Goal: Use online tool/utility: Utilize a website feature to perform a specific function

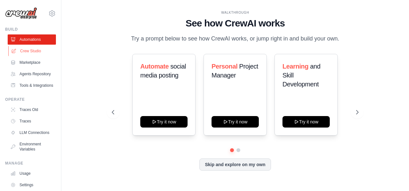
click at [30, 51] on link "Crew Studio" at bounding box center [32, 51] width 48 height 10
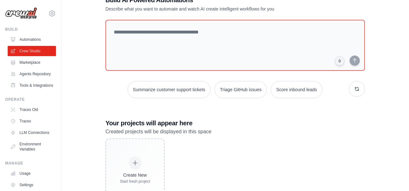
scroll to position [49, 0]
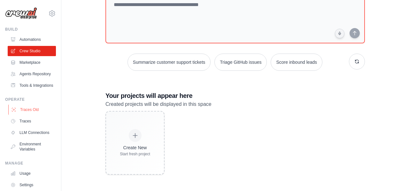
click at [26, 115] on link "Traces Old" at bounding box center [32, 110] width 48 height 10
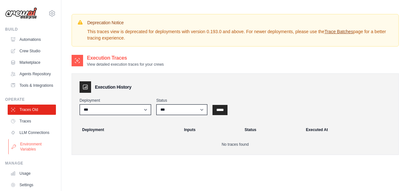
scroll to position [38, 0]
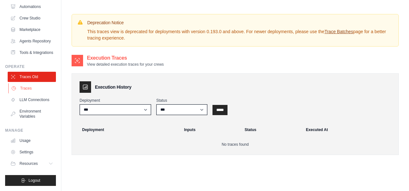
click at [32, 88] on link "Traces" at bounding box center [32, 88] width 48 height 10
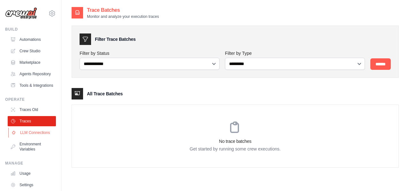
click at [36, 137] on link "LLM Connections" at bounding box center [32, 133] width 48 height 10
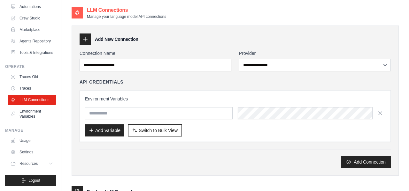
scroll to position [38, 0]
click at [29, 156] on link "Settings" at bounding box center [32, 152] width 48 height 10
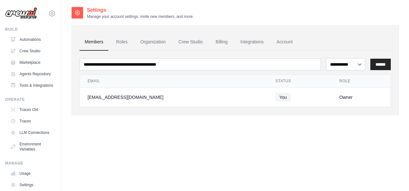
click at [28, 120] on ul "Traces Old Traces LLM Connections Environment Variables" at bounding box center [32, 130] width 48 height 50
click at [27, 115] on link "Traces Old" at bounding box center [32, 110] width 48 height 10
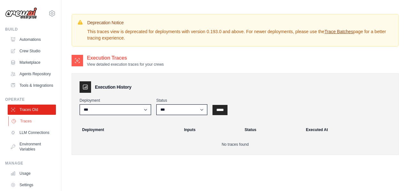
click at [26, 124] on link "Traces" at bounding box center [32, 121] width 48 height 10
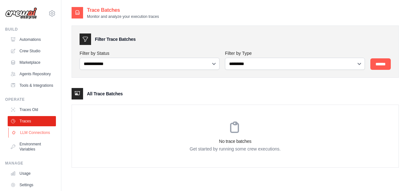
click at [42, 136] on link "LLM Connections" at bounding box center [32, 133] width 48 height 10
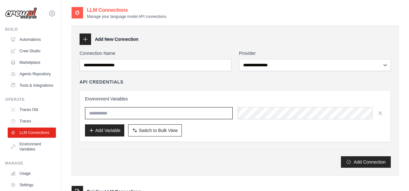
click at [142, 113] on input "text" at bounding box center [158, 113] width 147 height 12
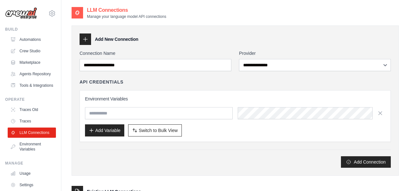
click at [122, 159] on div "Add Connection" at bounding box center [234, 161] width 311 height 11
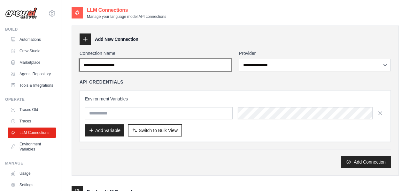
click at [204, 68] on input "Connection Name" at bounding box center [155, 65] width 152 height 12
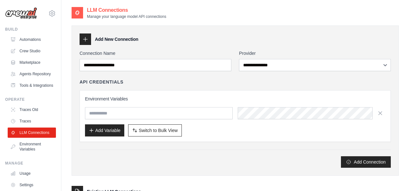
click at [234, 139] on div "Environment Variables Add Variable Switch to Bulk View Switch to Table View" at bounding box center [234, 116] width 311 height 52
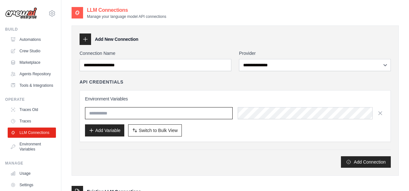
click at [212, 116] on input "text" at bounding box center [158, 113] width 147 height 12
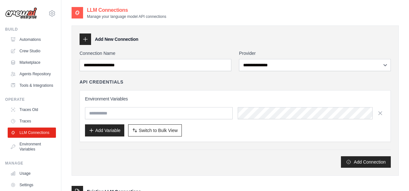
click at [206, 148] on div "**********" at bounding box center [234, 109] width 311 height 118
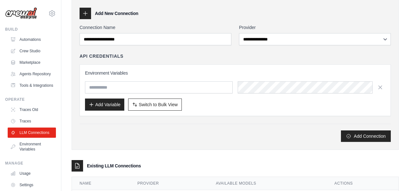
scroll to position [28, 0]
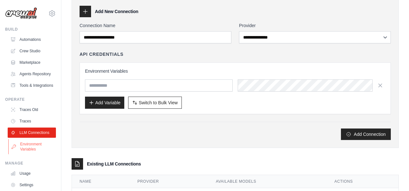
click at [25, 150] on link "Environment Variables" at bounding box center [32, 146] width 48 height 15
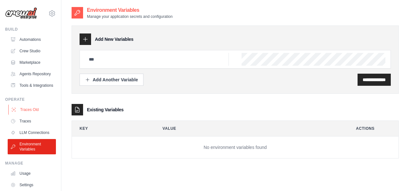
click at [33, 115] on link "Traces Old" at bounding box center [32, 110] width 48 height 10
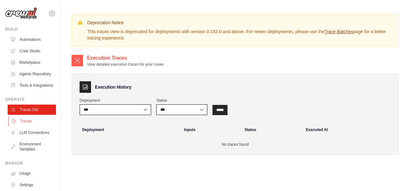
click at [30, 123] on link "Traces" at bounding box center [32, 121] width 48 height 10
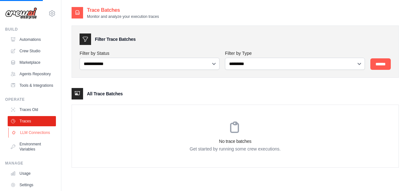
click at [26, 134] on link "LLM Connections" at bounding box center [32, 133] width 48 height 10
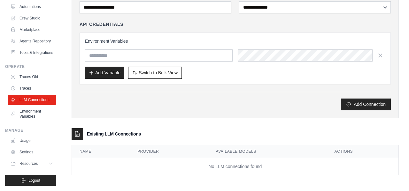
scroll to position [58, 0]
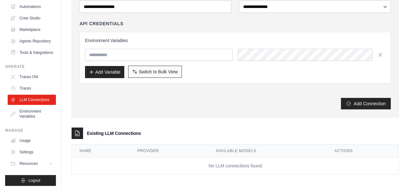
click at [158, 74] on span "Switch to Bulk View" at bounding box center [158, 72] width 39 height 6
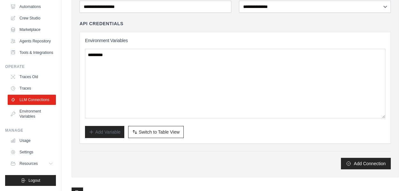
click at [125, 163] on div "Add Connection" at bounding box center [234, 163] width 311 height 11
click at [32, 117] on link "Environment Variables" at bounding box center [32, 113] width 48 height 15
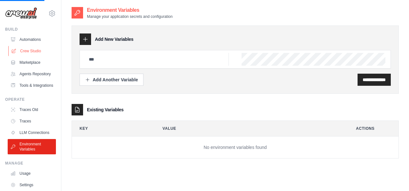
click at [32, 49] on link "Crew Studio" at bounding box center [32, 51] width 48 height 10
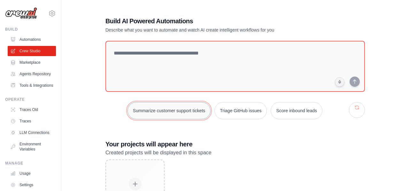
click at [170, 112] on button "Summarize customer support tickets" at bounding box center [168, 110] width 83 height 17
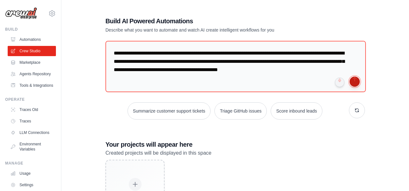
click at [355, 83] on button "submit" at bounding box center [354, 82] width 10 height 10
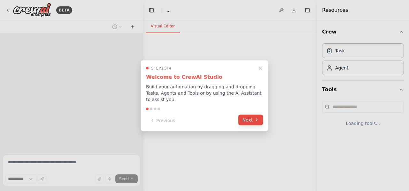
select select "****"
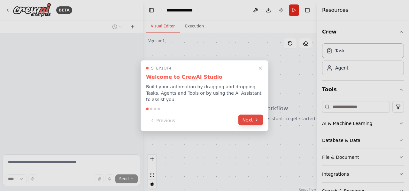
click at [250, 121] on button "Next" at bounding box center [250, 120] width 25 height 11
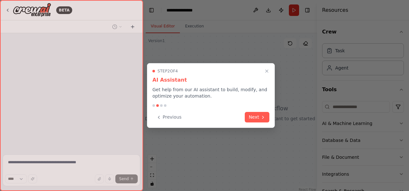
click at [250, 121] on button "Next" at bounding box center [257, 117] width 25 height 11
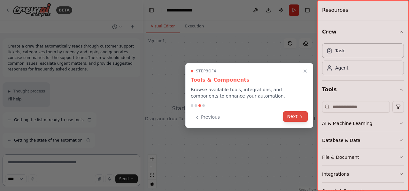
click at [296, 115] on button "Next" at bounding box center [295, 116] width 25 height 11
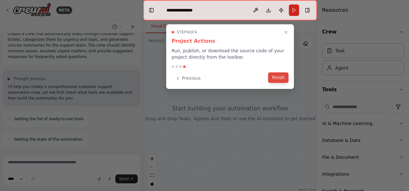
click at [277, 79] on button "Finish" at bounding box center [278, 77] width 20 height 11
click at [277, 79] on div at bounding box center [230, 113] width 174 height 160
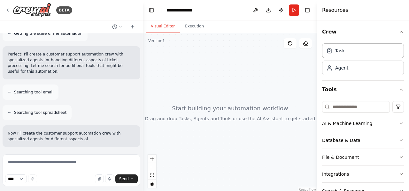
scroll to position [166, 0]
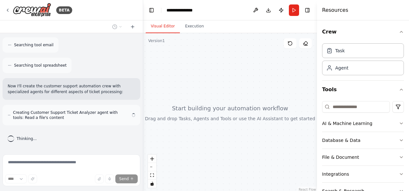
drag, startPoint x: 234, startPoint y: 121, endPoint x: 204, endPoint y: 83, distance: 48.1
click at [204, 83] on div at bounding box center [230, 113] width 174 height 160
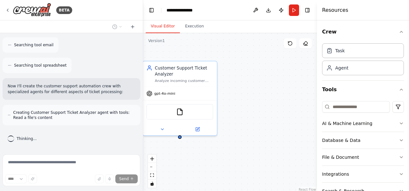
click at [237, 141] on div "Customer Support Ticket Analyzer Analyze incoming customer support tickets from…" at bounding box center [230, 113] width 174 height 160
click at [227, 182] on icon at bounding box center [225, 181] width 5 height 5
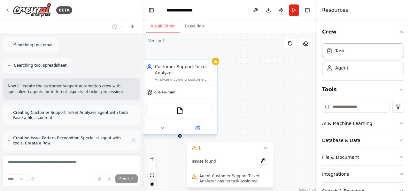
scroll to position [191, 0]
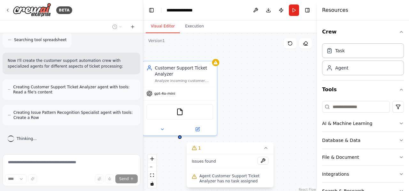
click at [264, 109] on div "Customer Support Ticket Analyzer Analyze incoming customer support tickets from…" at bounding box center [230, 113] width 174 height 160
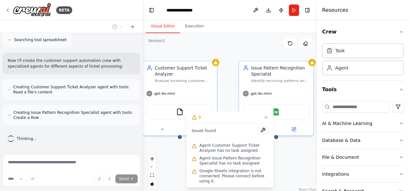
click at [230, 57] on div "Customer Support Ticket Analyzer Analyze incoming customer support tickets from…" at bounding box center [230, 113] width 174 height 160
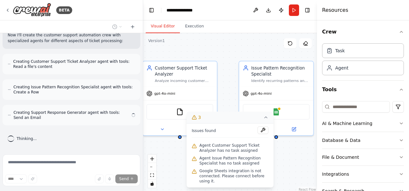
click at [264, 117] on icon at bounding box center [265, 117] width 5 height 5
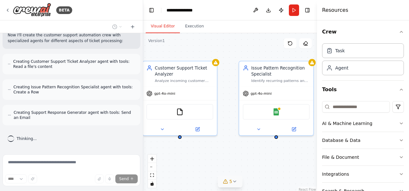
scroll to position [242, 0]
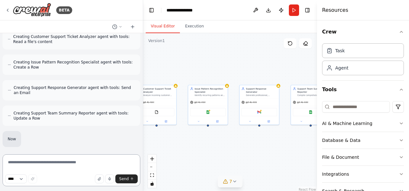
drag, startPoint x: 281, startPoint y: 146, endPoint x: 236, endPoint y: 144, distance: 45.7
click at [236, 144] on div "Customer Support Ticket Analyzer Analyze incoming customer support tickets from…" at bounding box center [230, 113] width 174 height 160
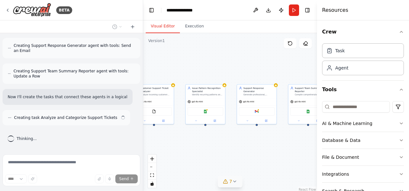
scroll to position [290, 0]
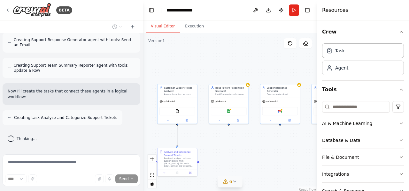
drag, startPoint x: 233, startPoint y: 144, endPoint x: 256, endPoint y: 142, distance: 23.0
click at [257, 142] on div ".deletable-edge-delete-btn { width: 20px; height: 20px; border: 0px solid #ffff…" at bounding box center [230, 113] width 174 height 160
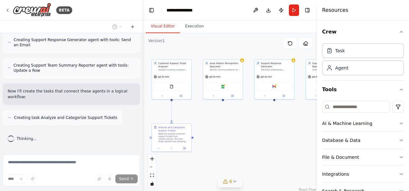
drag, startPoint x: 256, startPoint y: 142, endPoint x: 249, endPoint y: 119, distance: 24.6
click at [249, 119] on div ".deletable-edge-delete-btn { width: 20px; height: 20px; border: 0px solid #ffff…" at bounding box center [230, 113] width 174 height 160
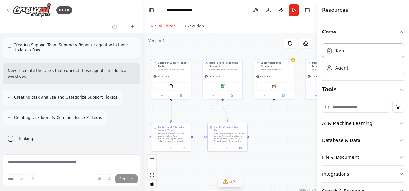
scroll to position [330, 0]
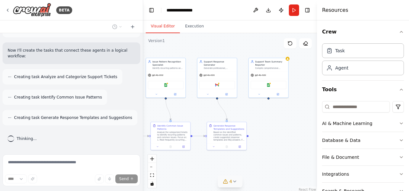
drag, startPoint x: 298, startPoint y: 167, endPoint x: 234, endPoint y: 164, distance: 63.9
click at [234, 164] on div ".deletable-edge-delete-btn { width: 20px; height: 20px; border: 0px solid #ffff…" at bounding box center [230, 113] width 174 height 160
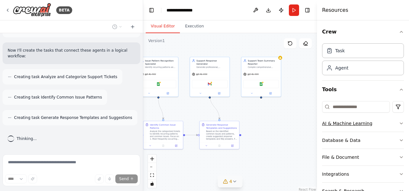
click at [348, 124] on div "AI & Machine Learning" at bounding box center [347, 123] width 50 height 6
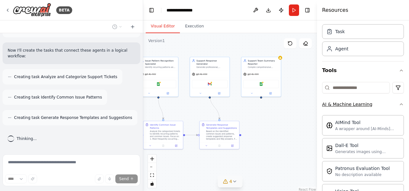
scroll to position [19, 0]
click at [399, 105] on icon "button" at bounding box center [400, 104] width 5 height 5
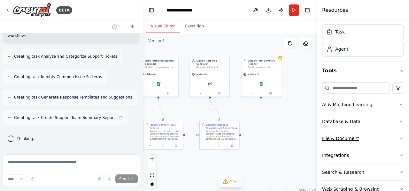
scroll to position [36, 0]
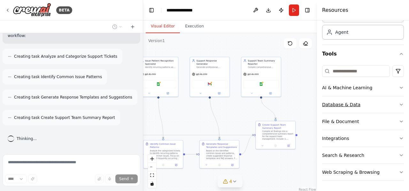
click at [401, 102] on icon "button" at bounding box center [400, 104] width 5 height 5
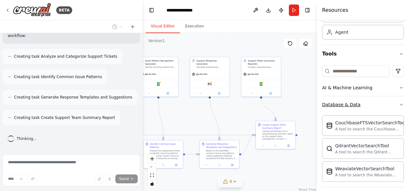
click at [401, 102] on icon "button" at bounding box center [400, 104] width 5 height 5
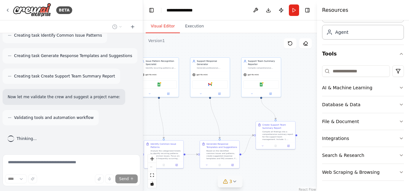
scroll to position [413, 0]
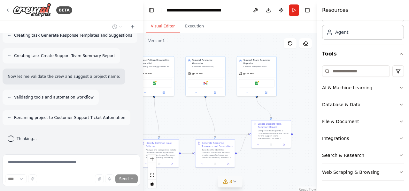
drag, startPoint x: 264, startPoint y: 166, endPoint x: 255, endPoint y: 164, distance: 9.1
click at [255, 164] on div ".deletable-edge-delete-btn { width: 20px; height: 20px; border: 0px solid #ffff…" at bounding box center [230, 113] width 174 height 160
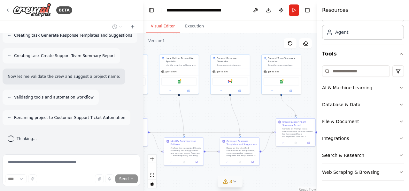
drag, startPoint x: 255, startPoint y: 164, endPoint x: 288, endPoint y: 161, distance: 33.0
click at [289, 161] on div ".deletable-edge-delete-btn { width: 20px; height: 20px; border: 0px solid #ffff…" at bounding box center [230, 113] width 174 height 160
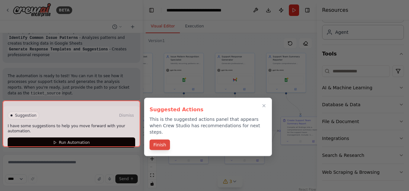
click at [163, 141] on button "Finish" at bounding box center [159, 145] width 20 height 11
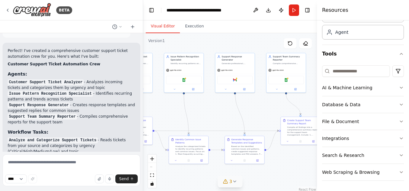
scroll to position [500, 0]
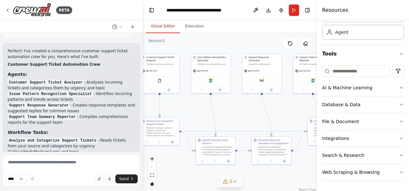
drag, startPoint x: 168, startPoint y: 109, endPoint x: 195, endPoint y: 109, distance: 27.1
click at [195, 109] on div ".deletable-edge-delete-btn { width: 20px; height: 20px; border: 0px solid #ffff…" at bounding box center [230, 113] width 174 height 160
click at [293, 12] on button "Run" at bounding box center [294, 9] width 10 height 11
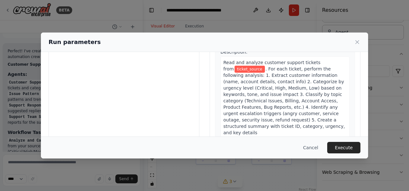
scroll to position [82, 0]
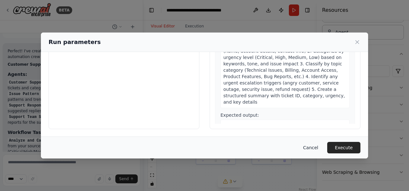
click at [309, 147] on button "Cancel" at bounding box center [310, 147] width 25 height 11
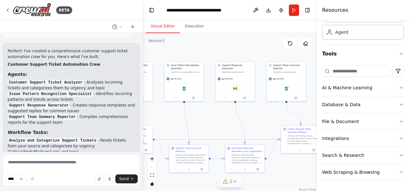
drag, startPoint x: 280, startPoint y: 119, endPoint x: 248, endPoint y: 126, distance: 33.0
click at [247, 126] on div ".deletable-edge-delete-btn { width: 20px; height: 20px; border: 0px solid #ffff…" at bounding box center [230, 113] width 174 height 160
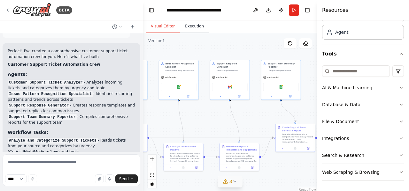
click at [196, 30] on button "Execution" at bounding box center [194, 26] width 29 height 13
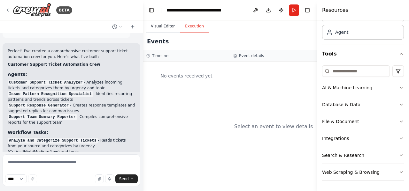
click at [164, 24] on button "Visual Editor" at bounding box center [163, 26] width 34 height 13
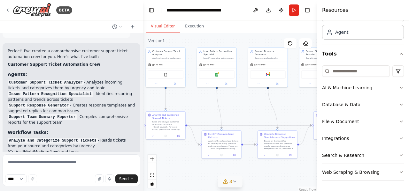
drag, startPoint x: 212, startPoint y: 118, endPoint x: 250, endPoint y: 106, distance: 40.0
click at [250, 106] on div ".deletable-edge-delete-btn { width: 20px; height: 20px; border: 0px solid #ffff…" at bounding box center [230, 113] width 174 height 160
click at [270, 72] on div "Gmail" at bounding box center [267, 74] width 35 height 8
click at [270, 57] on div "Support Response Generator Generate professional, empathetic, and solution-orie…" at bounding box center [267, 53] width 39 height 13
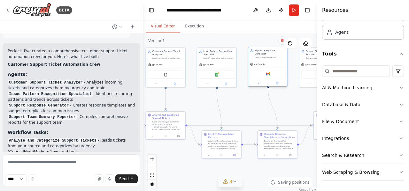
click at [271, 61] on div "gpt-4o-mini" at bounding box center [267, 64] width 39 height 7
click at [277, 82] on button at bounding box center [277, 83] width 18 height 4
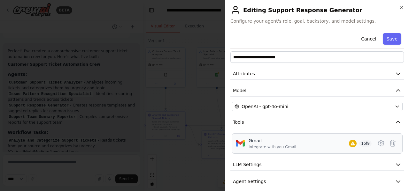
scroll to position [33, 0]
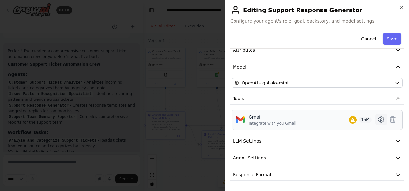
click at [377, 121] on icon at bounding box center [381, 120] width 8 height 8
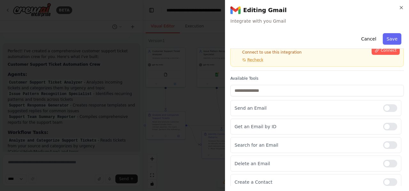
scroll to position [0, 0]
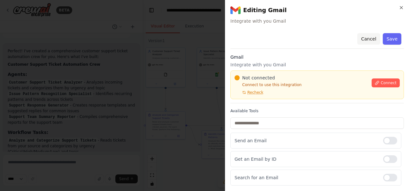
click at [364, 40] on button "Cancel" at bounding box center [368, 38] width 23 height 11
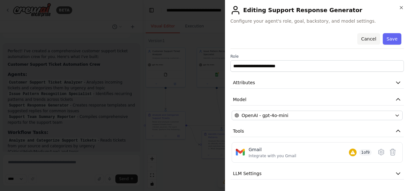
click at [364, 41] on button "Cancel" at bounding box center [368, 38] width 23 height 11
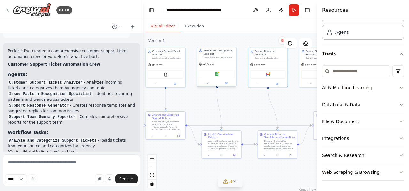
click at [221, 75] on div "Google Sheets" at bounding box center [216, 74] width 35 height 8
click at [226, 83] on icon at bounding box center [226, 83] width 2 height 2
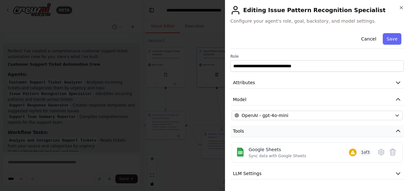
scroll to position [33, 0]
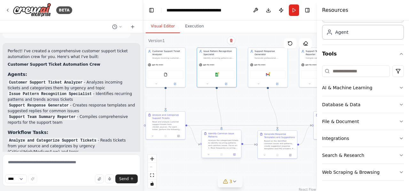
click at [218, 147] on div "Analyze the categorized tickets to identify recurring patterns and common issue…" at bounding box center [223, 144] width 31 height 10
click at [233, 154] on button at bounding box center [235, 155] width 11 height 4
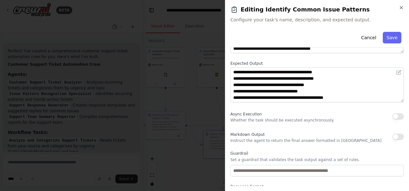
scroll to position [97, 0]
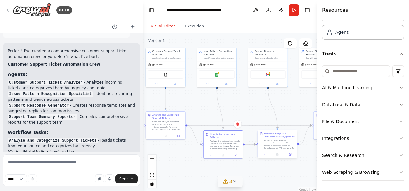
click at [282, 150] on div "Generate Response Templates and Suggestions Based on the identified common issu…" at bounding box center [277, 140] width 39 height 21
click at [276, 141] on div "Based on the identified common issues and patterns, create suggested response t…" at bounding box center [279, 144] width 31 height 10
click at [290, 156] on button at bounding box center [289, 155] width 11 height 4
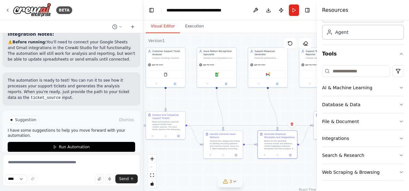
scroll to position [743, 0]
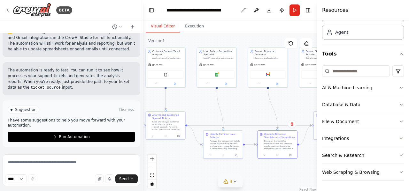
click at [217, 10] on div "**********" at bounding box center [202, 10] width 72 height 6
click at [308, 11] on button "Toggle Right Sidebar" at bounding box center [307, 10] width 9 height 9
